Goal: Information Seeking & Learning: Find specific fact

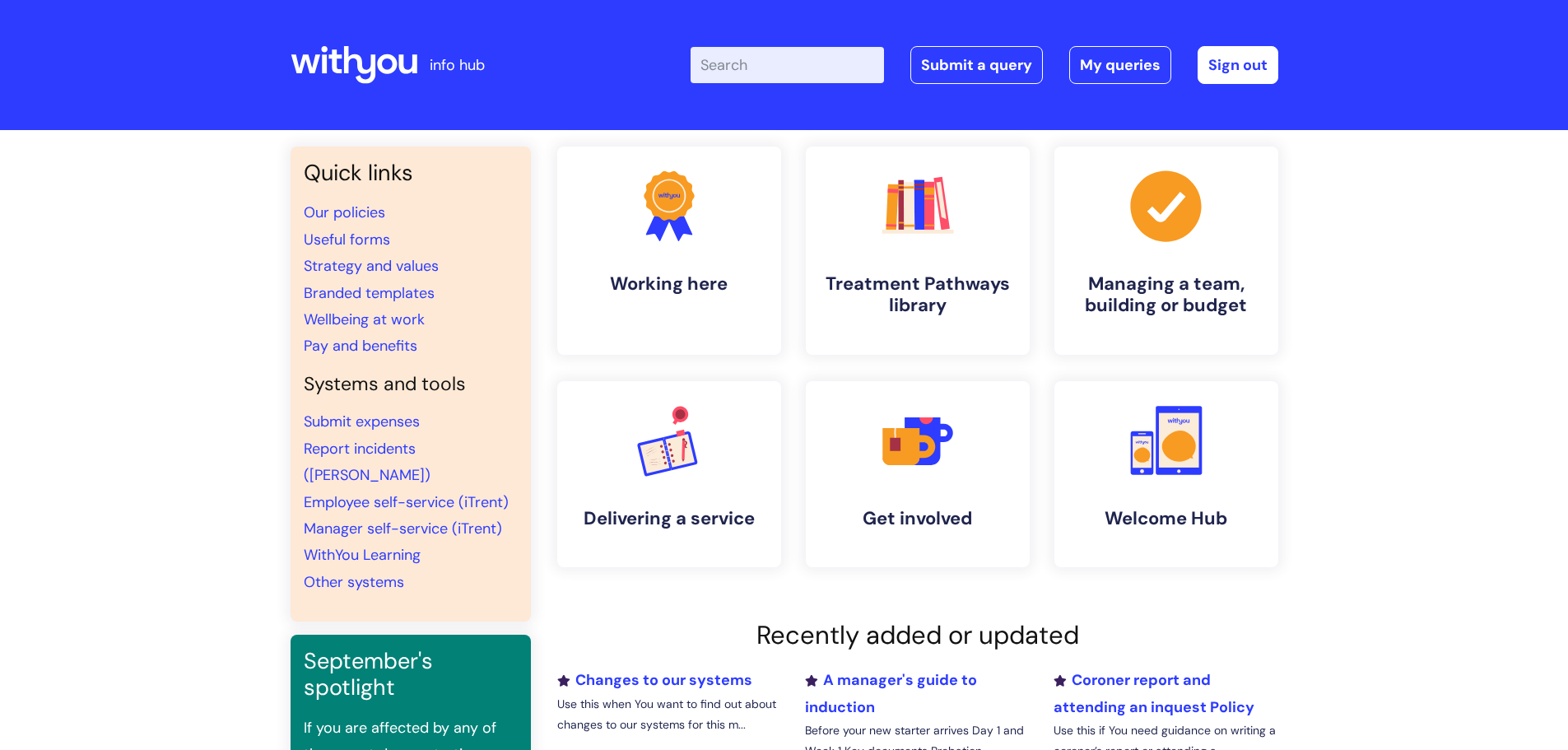
click at [751, 72] on input "Enter your search term here..." at bounding box center [787, 65] width 193 height 36
type input "toil"
click button "Search" at bounding box center [0, 0] width 0 height 0
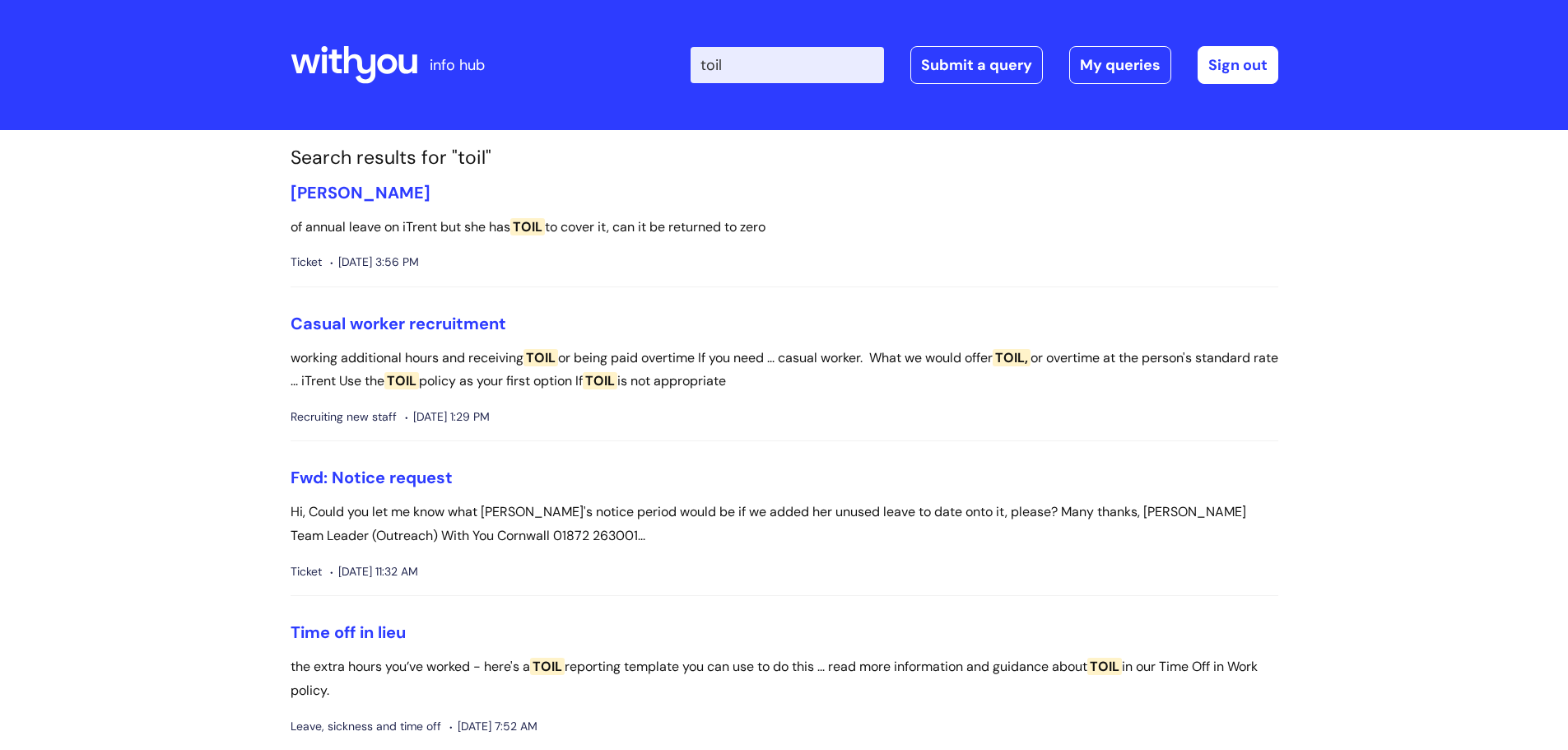
click at [844, 79] on input "toil" at bounding box center [787, 65] width 193 height 36
type input "t"
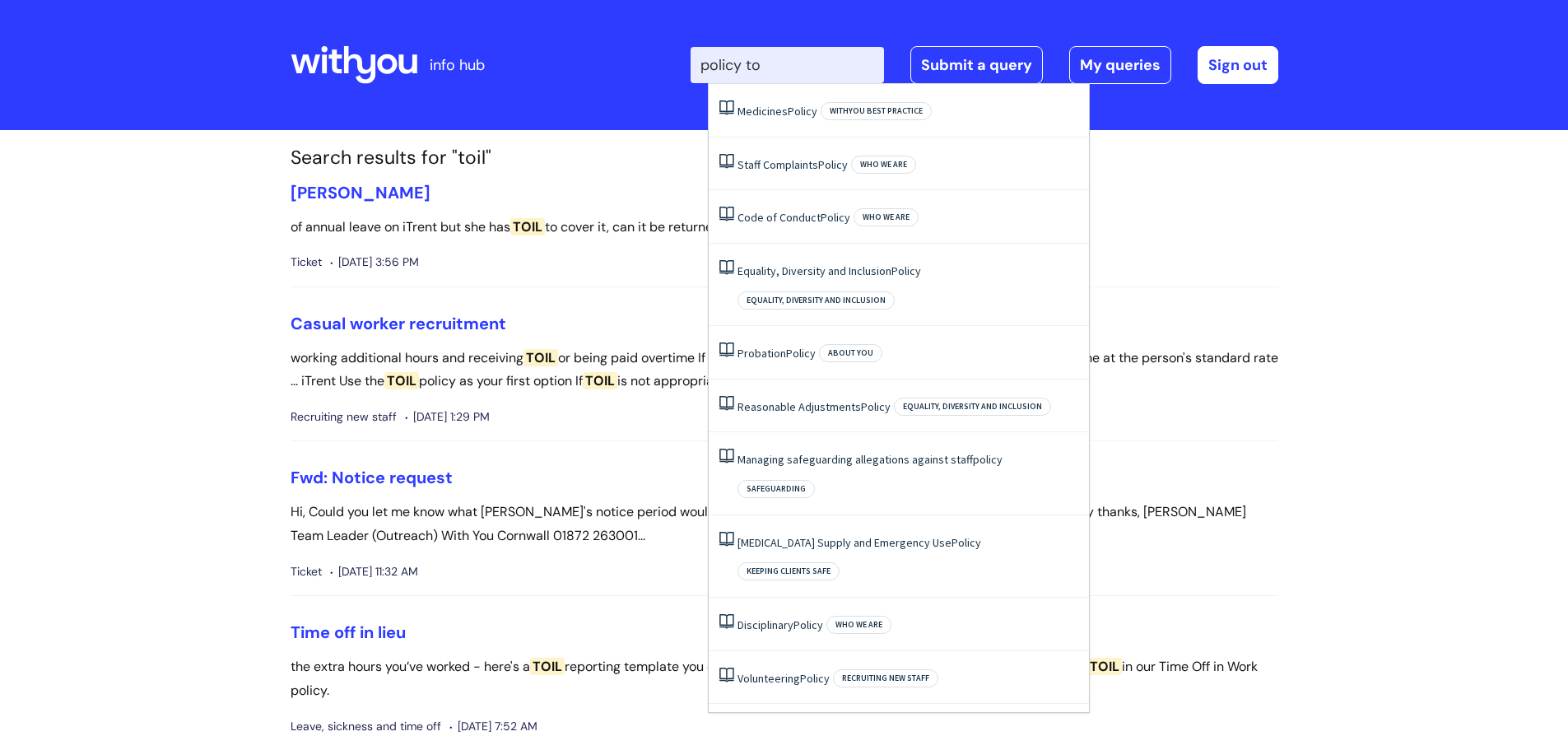
type input "policy toi"
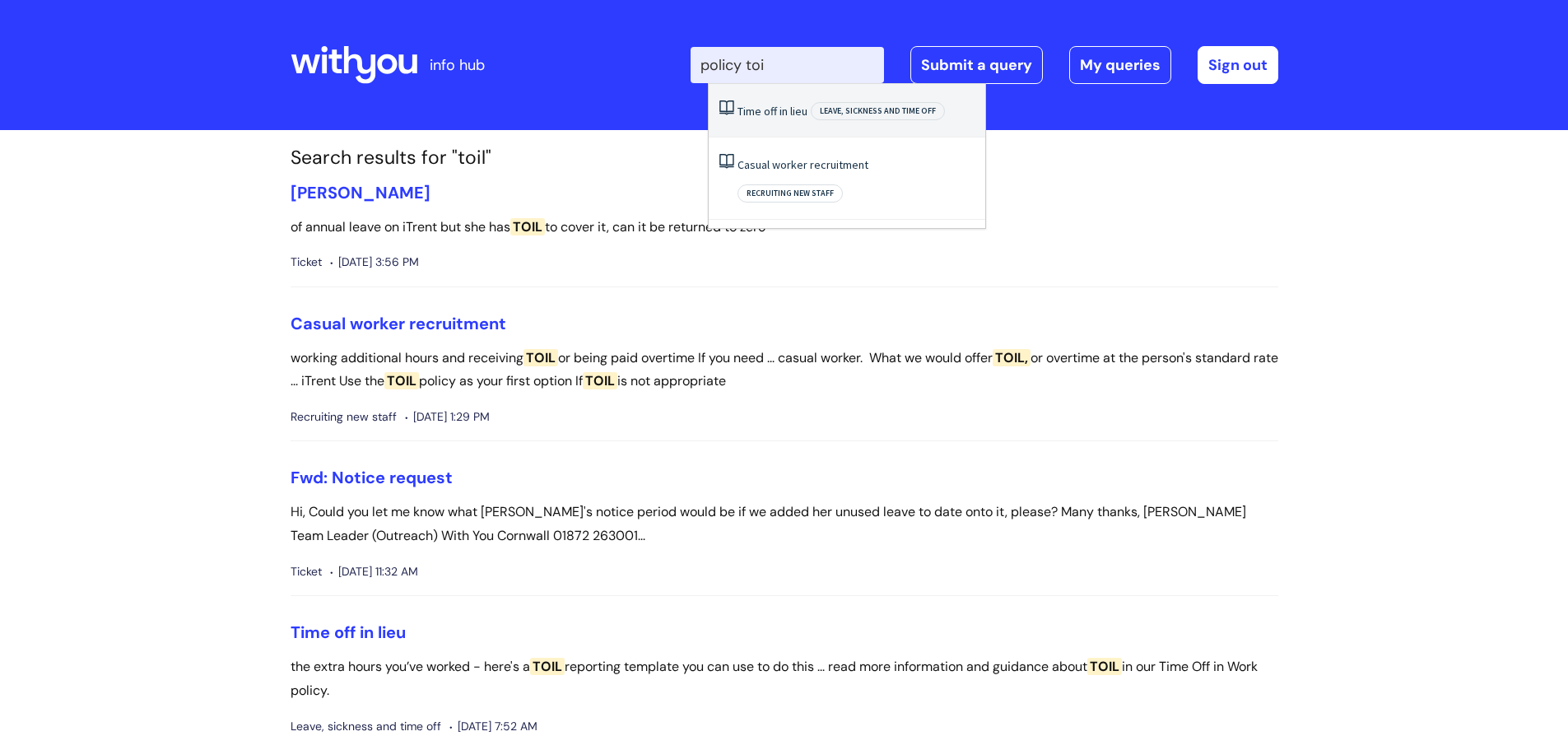
click at [793, 110] on link "Time off in lieu" at bounding box center [772, 111] width 70 height 15
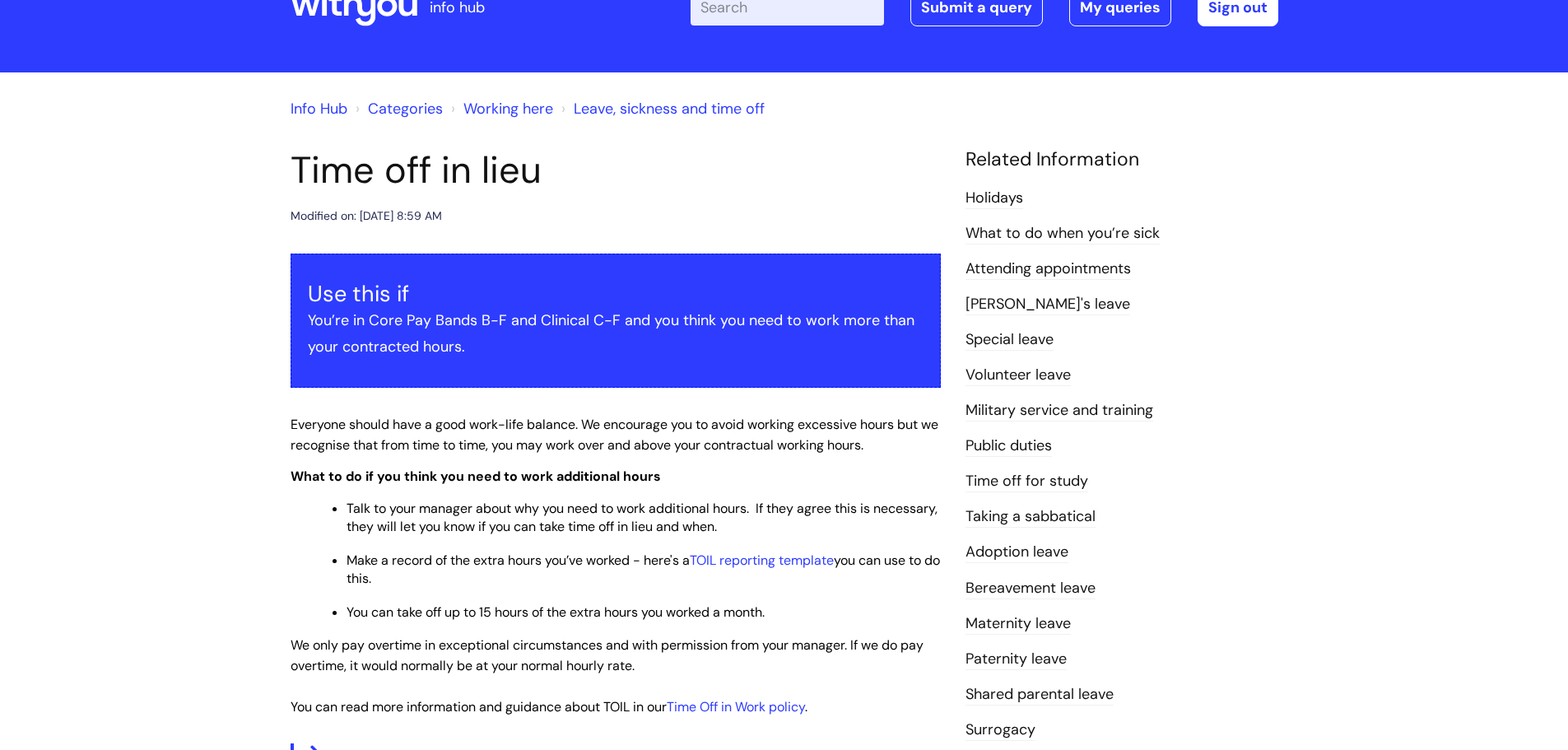
scroll to position [165, 0]
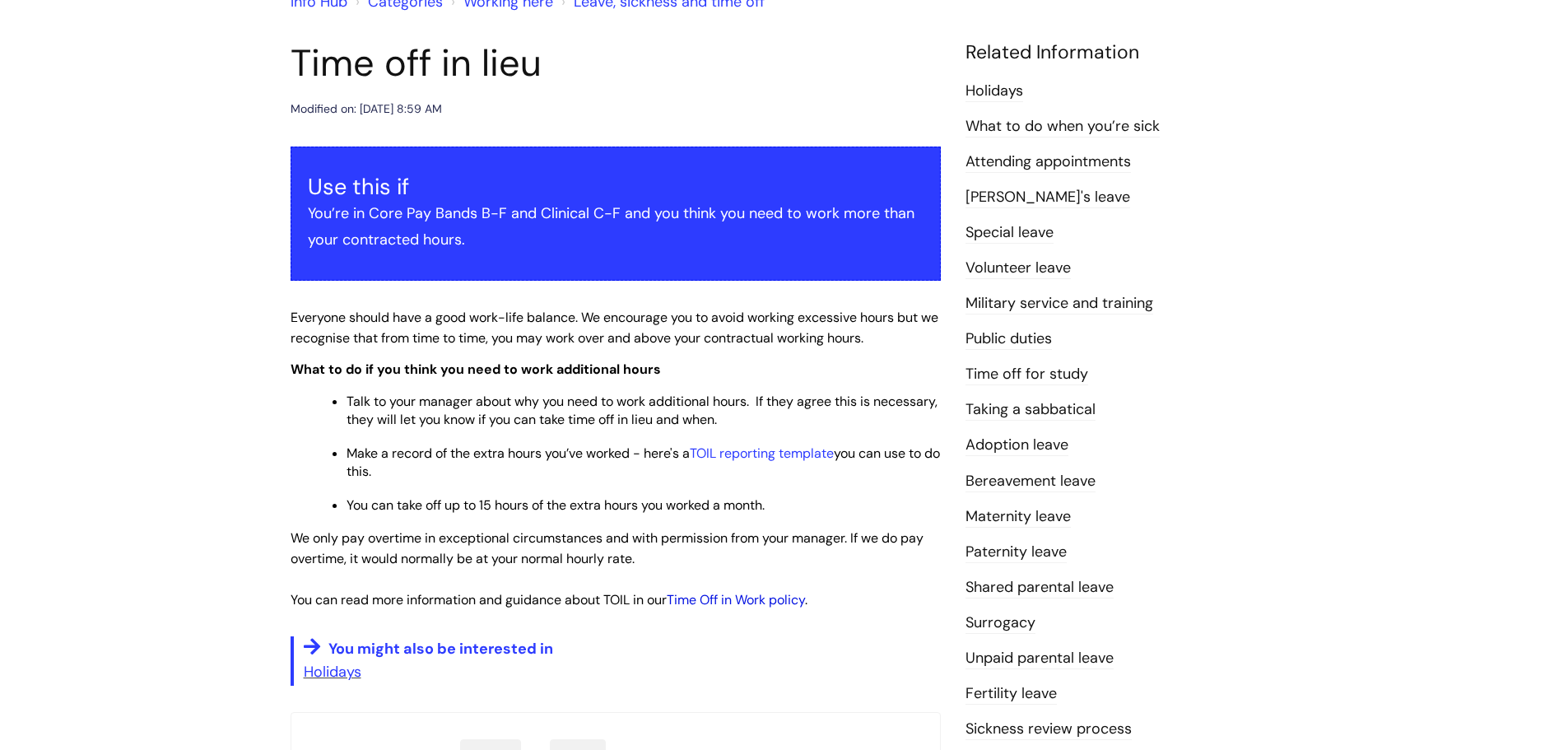
click at [720, 605] on link "Time Off in Work policy" at bounding box center [736, 600] width 139 height 17
